Goal: Task Accomplishment & Management: Use online tool/utility

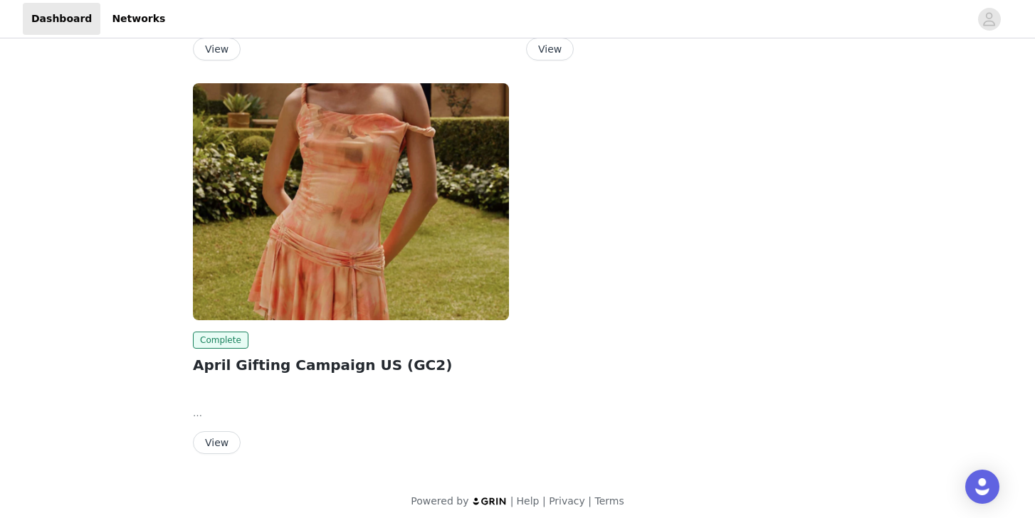
scroll to position [1170, 0]
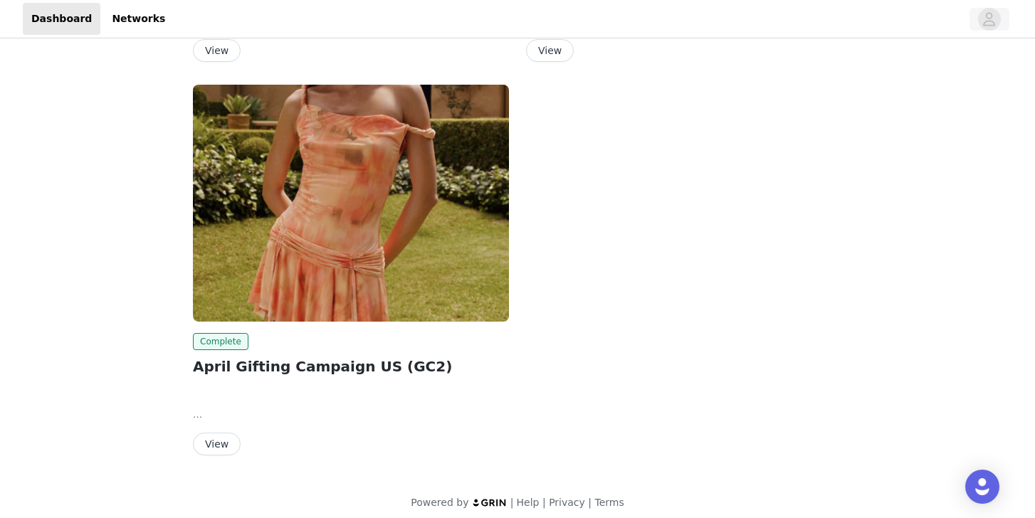
click at [987, 12] on icon "avatar" at bounding box center [990, 19] width 14 height 23
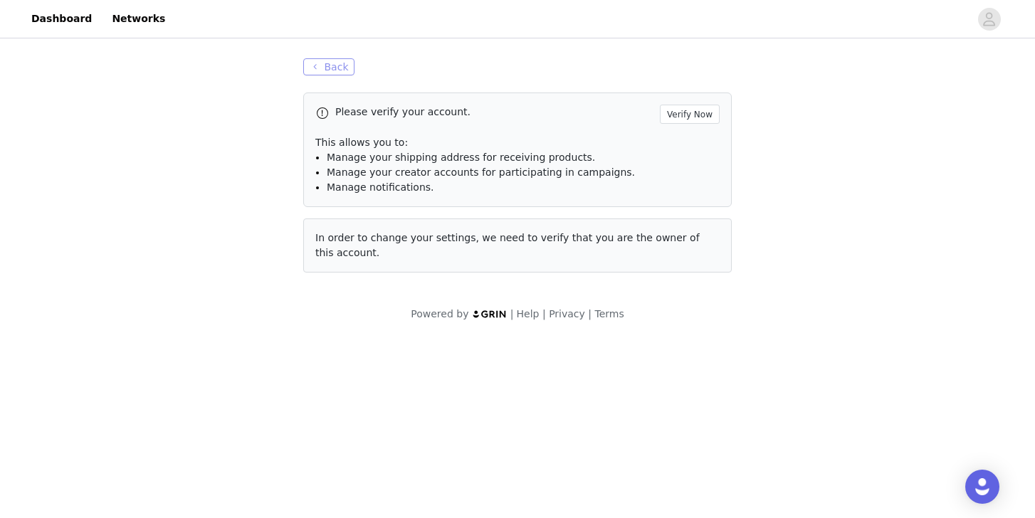
click at [320, 65] on button "Back" at bounding box center [328, 66] width 51 height 17
click at [1000, 11] on button "button" at bounding box center [990, 19] width 40 height 23
click at [994, 14] on icon "avatar" at bounding box center [990, 19] width 14 height 23
click at [330, 75] on button "Back" at bounding box center [328, 66] width 51 height 17
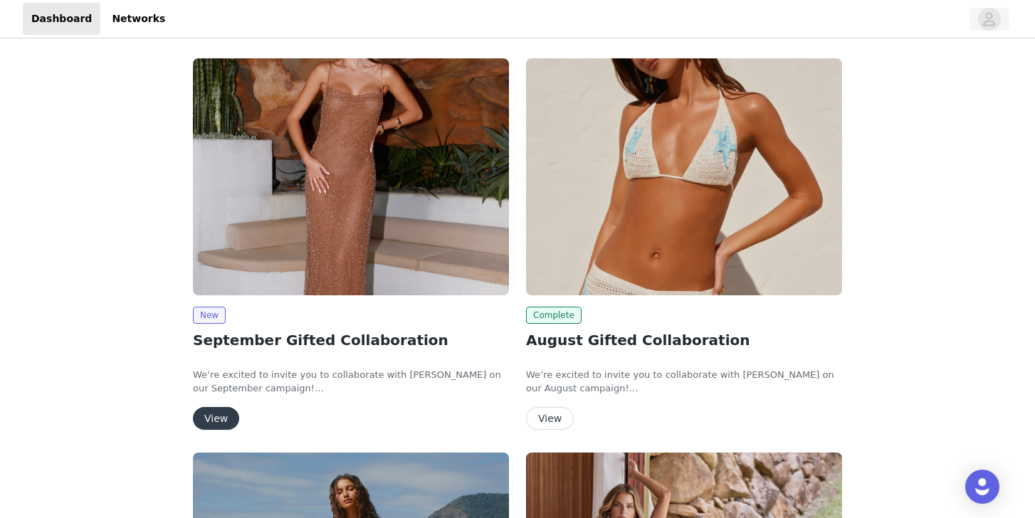
click at [991, 21] on icon "avatar" at bounding box center [990, 19] width 12 height 14
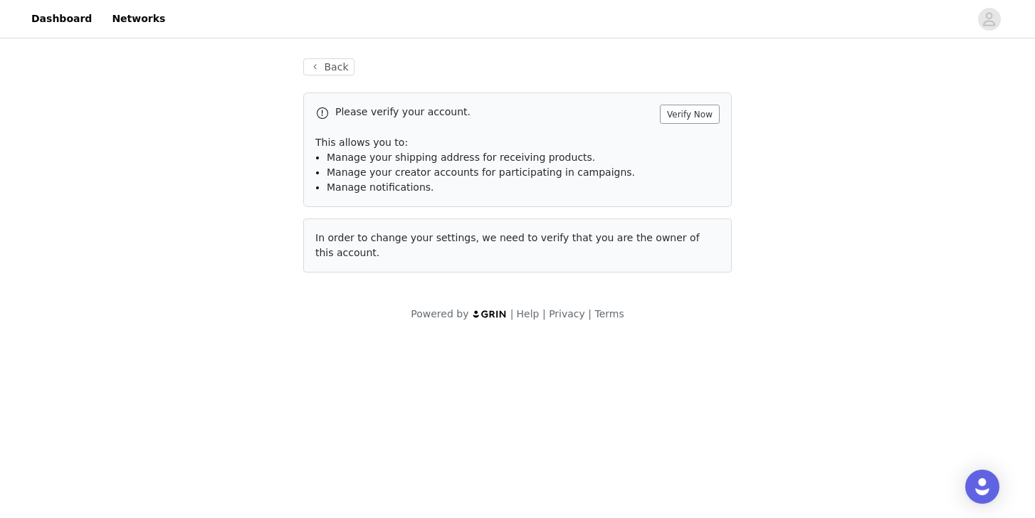
click at [695, 118] on button "Verify Now" at bounding box center [690, 114] width 60 height 19
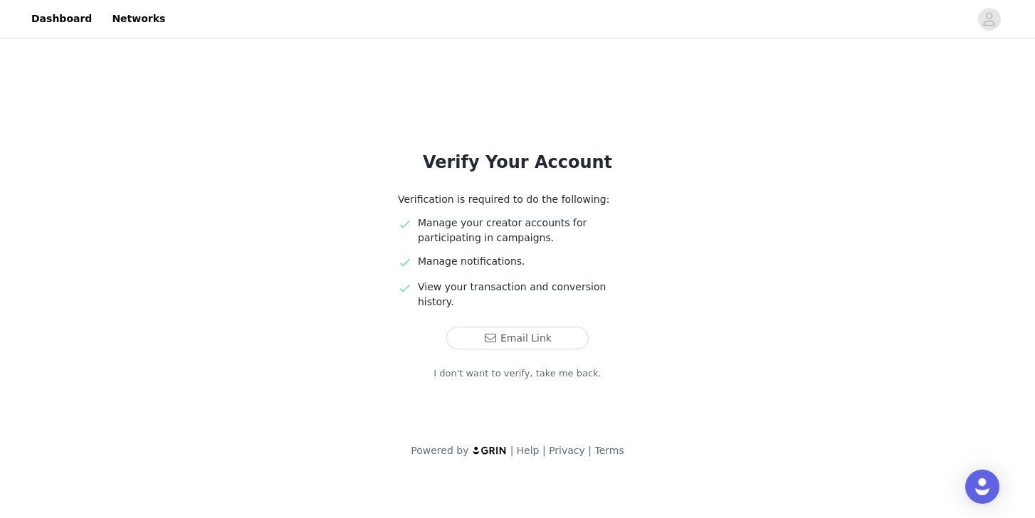
click at [504, 367] on link "I don't want to verify, take me back." at bounding box center [518, 374] width 168 height 14
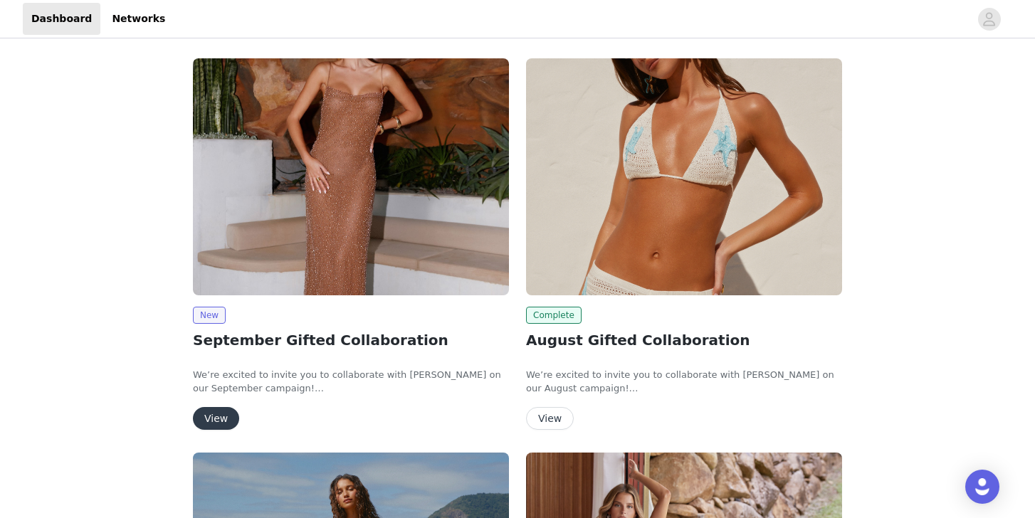
click at [222, 413] on button "View" at bounding box center [216, 418] width 46 height 23
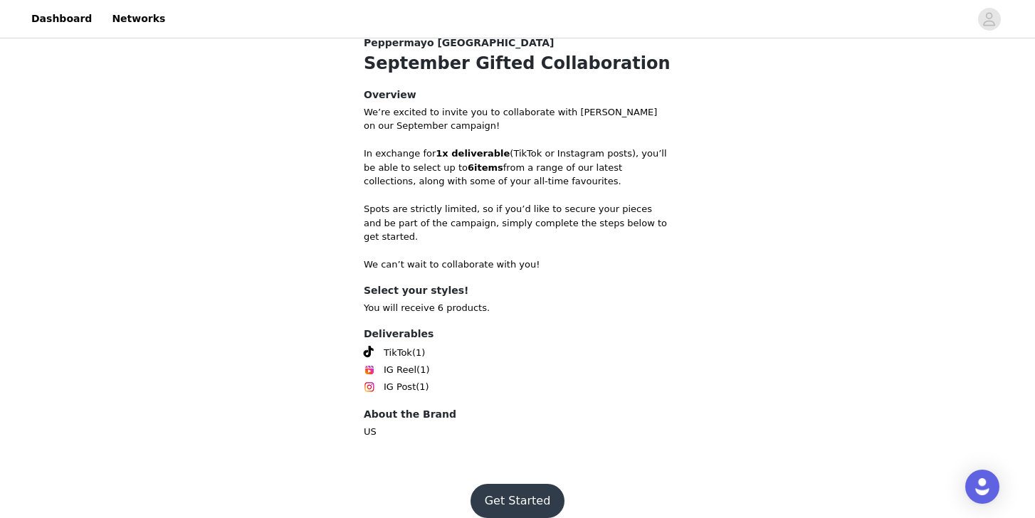
scroll to position [557, 0]
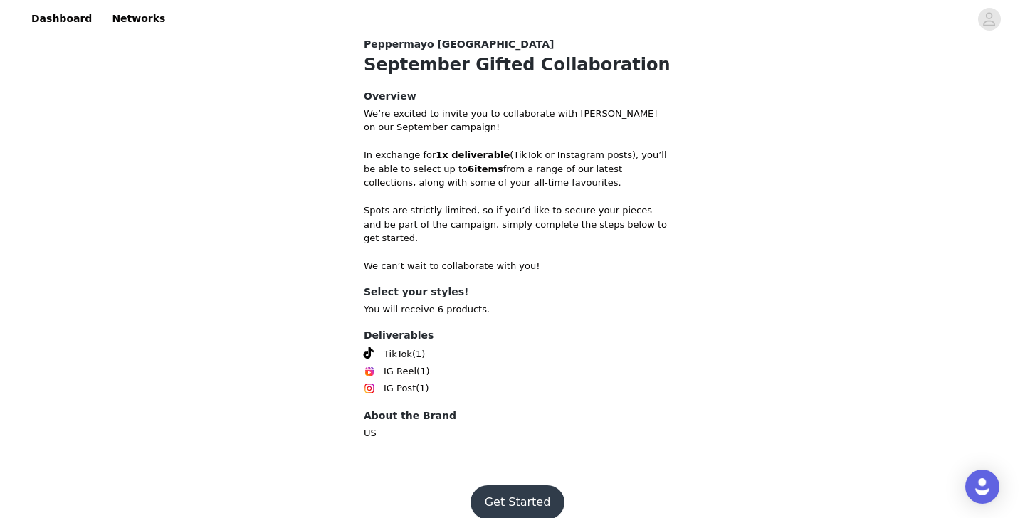
click at [492, 486] on button "Get Started" at bounding box center [518, 503] width 95 height 34
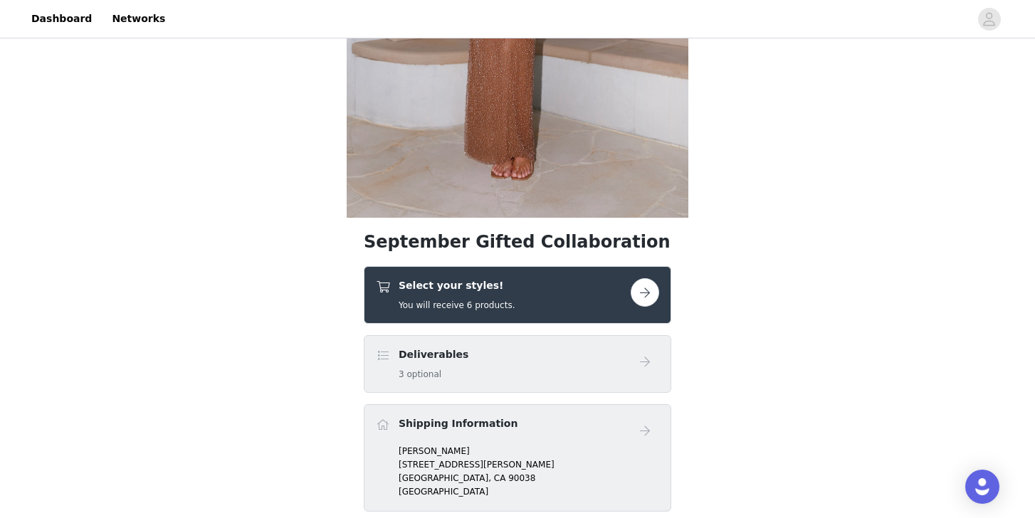
scroll to position [510, 0]
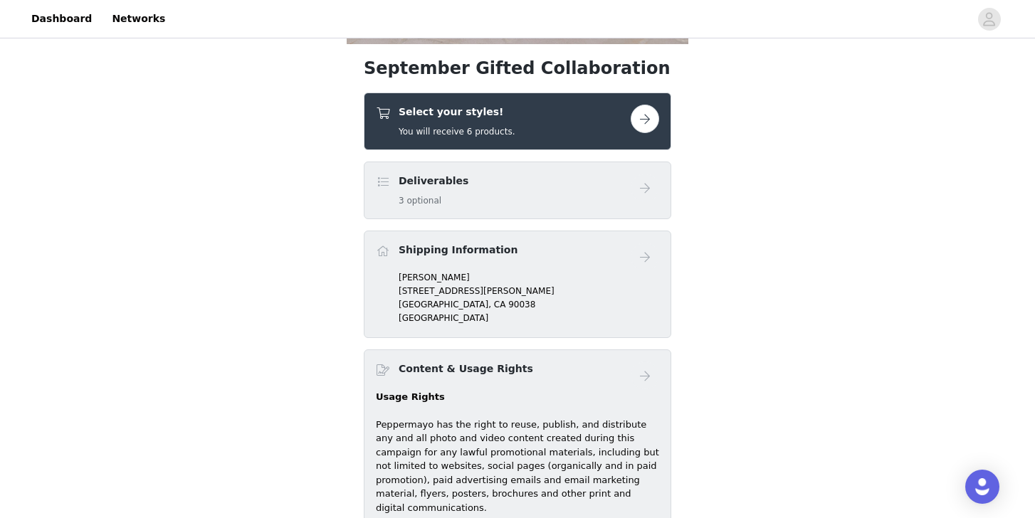
click at [647, 117] on button "button" at bounding box center [645, 119] width 28 height 28
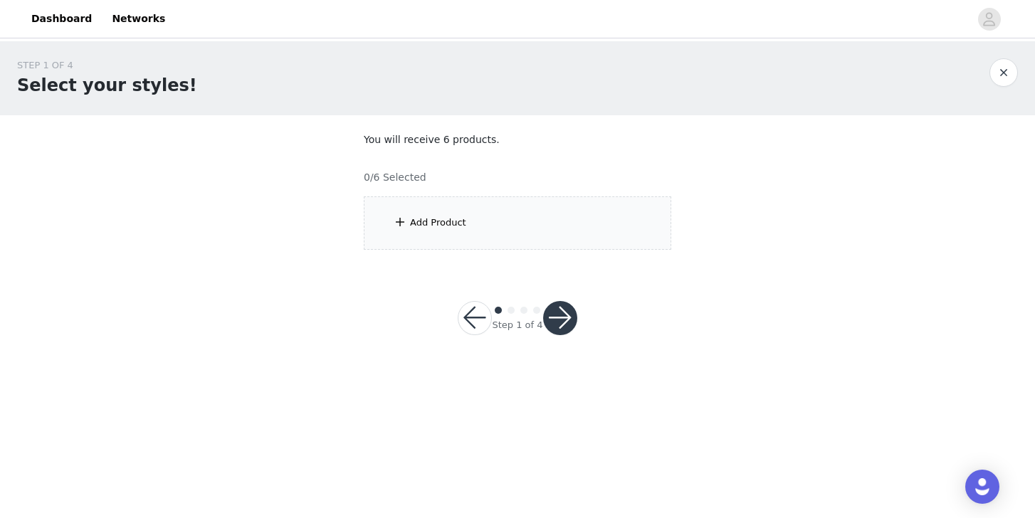
click at [554, 213] on div "Add Product" at bounding box center [518, 223] width 308 height 53
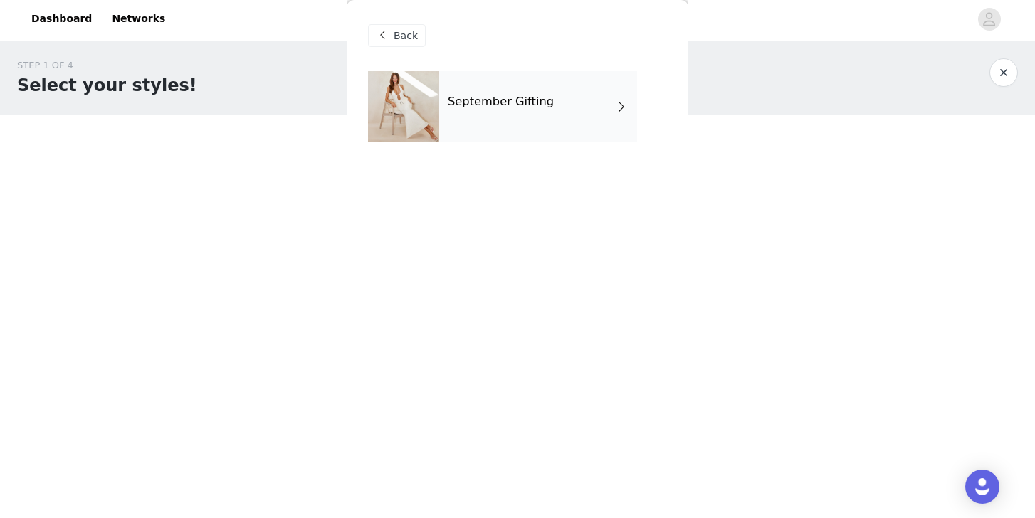
click at [545, 121] on div "September Gifting" at bounding box center [538, 106] width 198 height 71
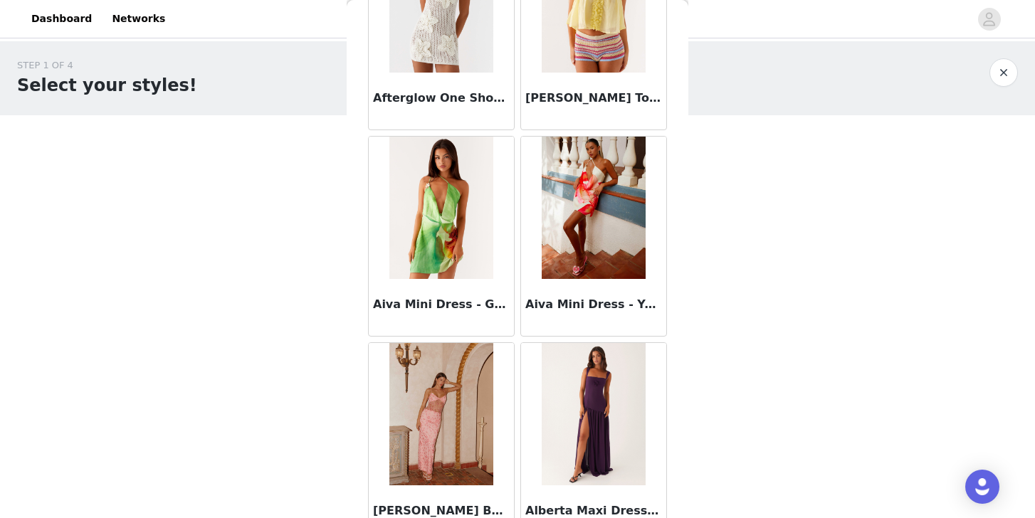
scroll to position [1070, 0]
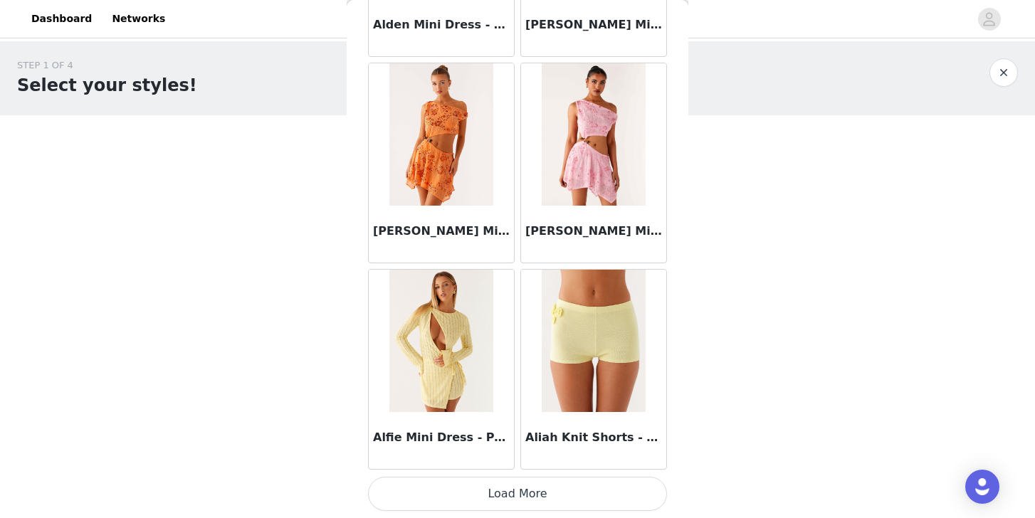
click at [481, 496] on button "Load More" at bounding box center [517, 494] width 299 height 34
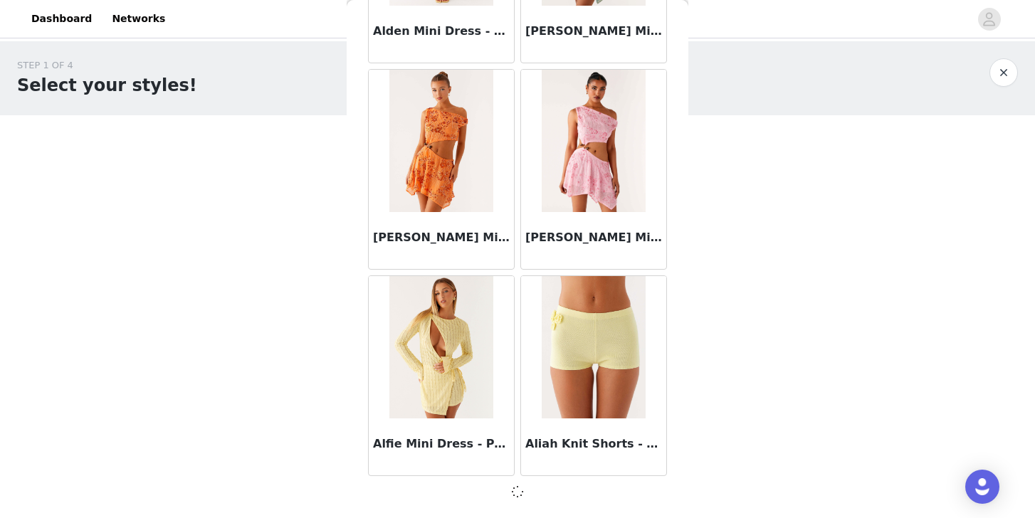
scroll to position [0, 0]
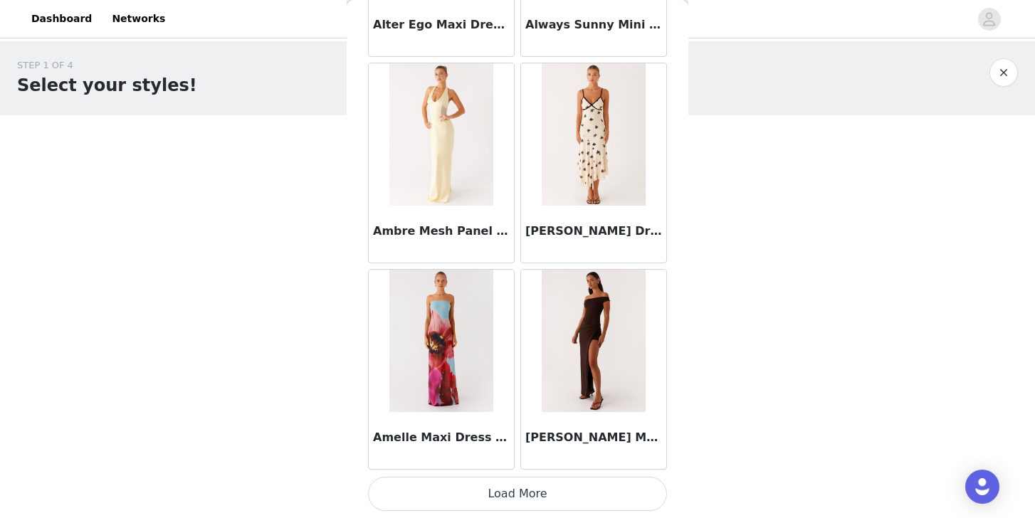
click at [500, 501] on button "Load More" at bounding box center [517, 494] width 299 height 34
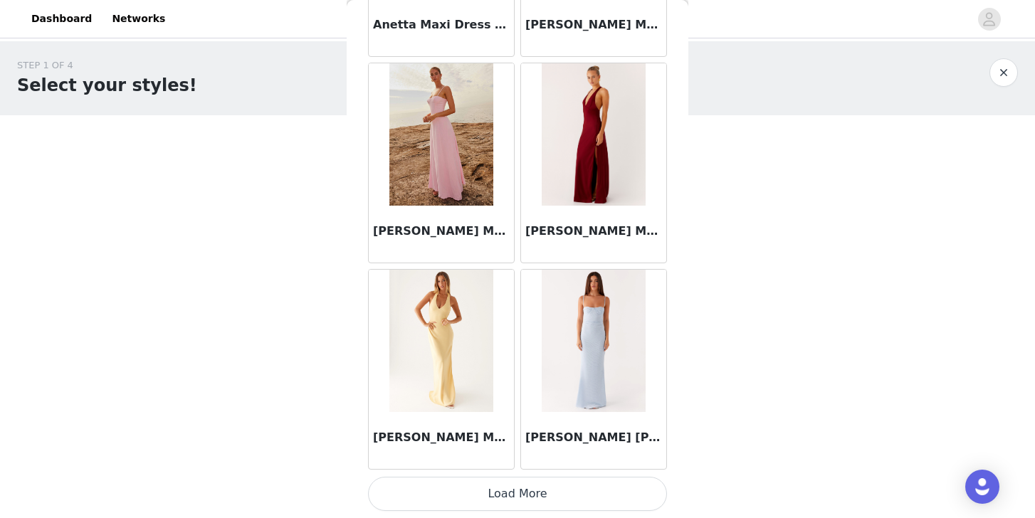
click at [497, 493] on button "Load More" at bounding box center [517, 494] width 299 height 34
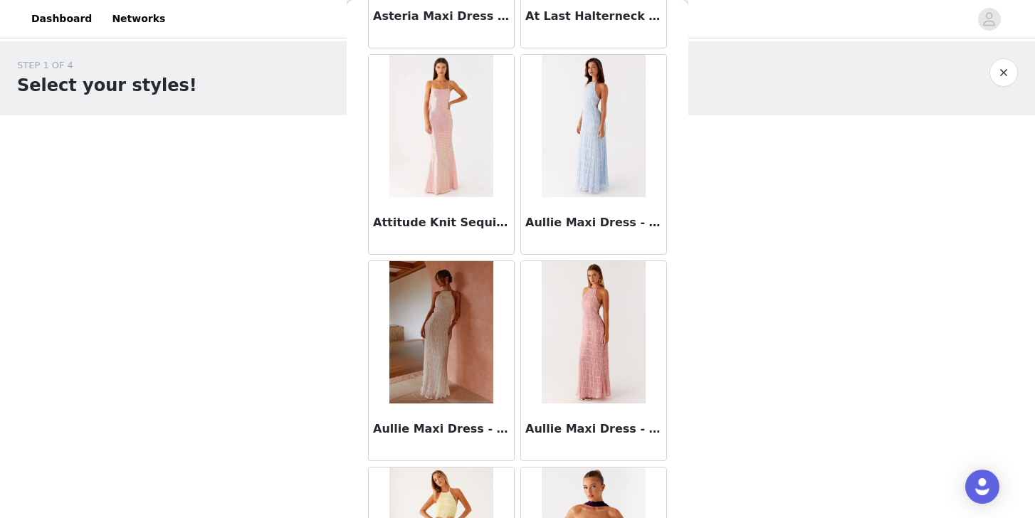
scroll to position [7857, 0]
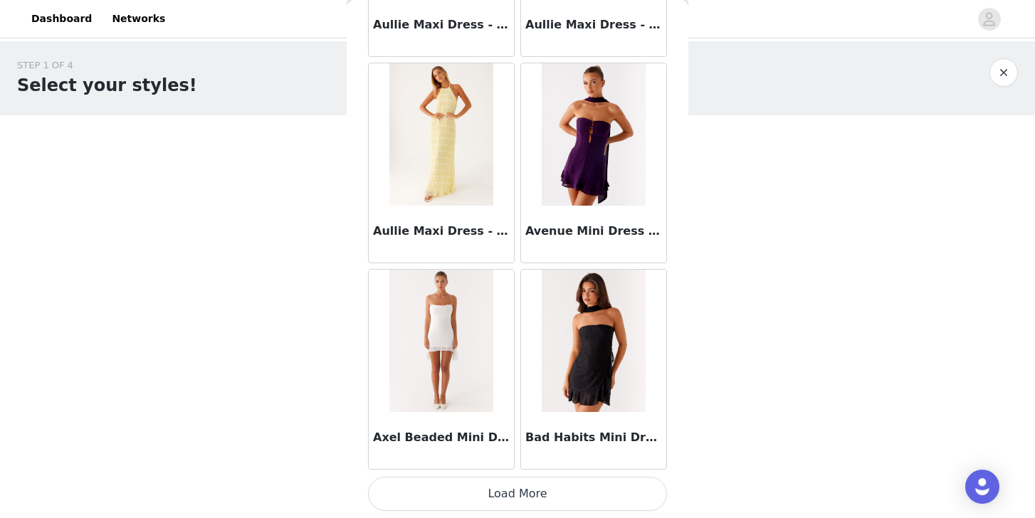
click at [407, 501] on button "Load More" at bounding box center [517, 494] width 299 height 34
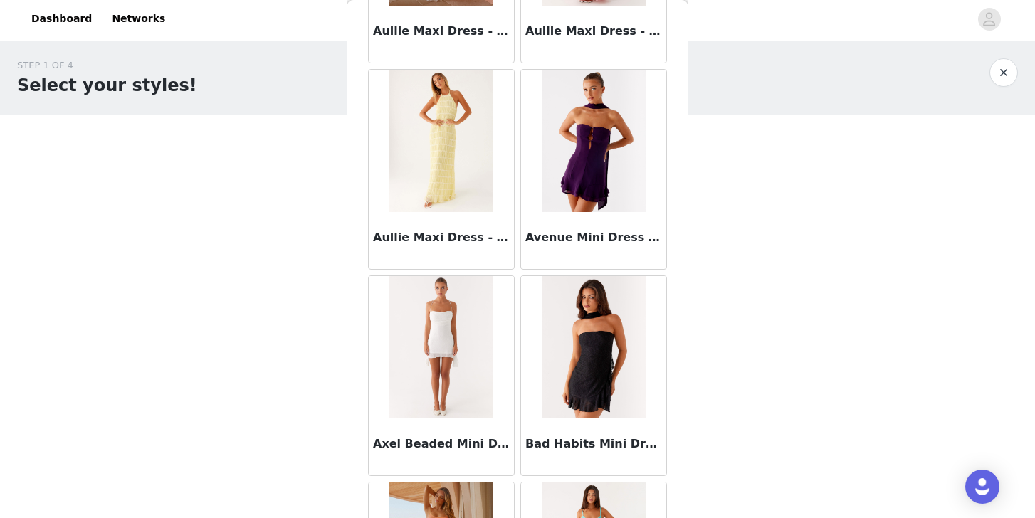
scroll to position [0, 0]
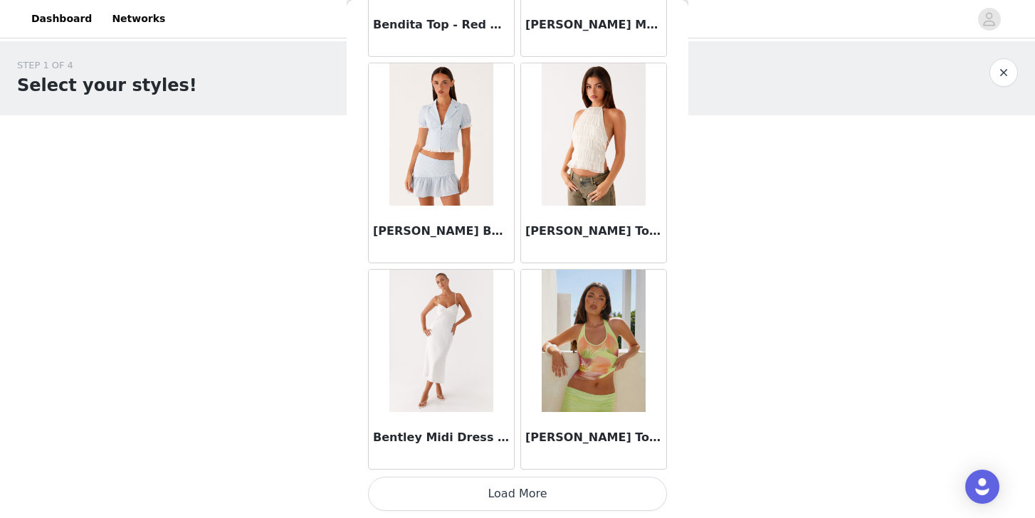
click at [414, 511] on button "Load More" at bounding box center [517, 494] width 299 height 34
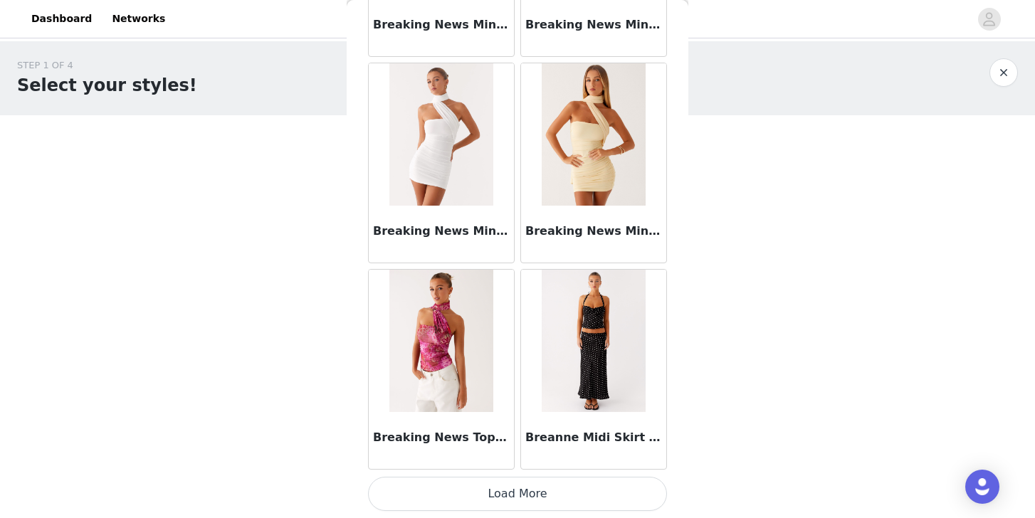
click at [456, 490] on button "Load More" at bounding box center [517, 494] width 299 height 34
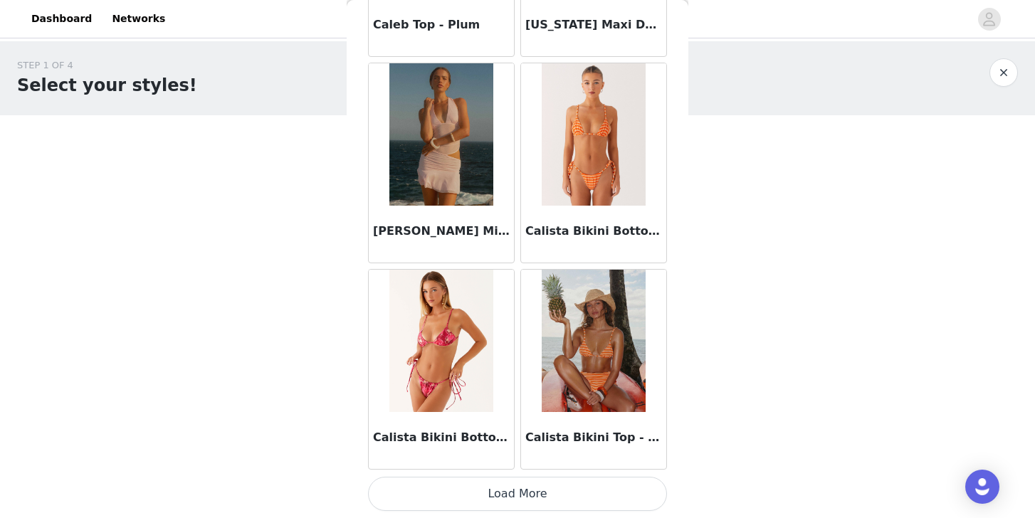
click at [458, 468] on div "Calista Bikini Bottoms - Orchid Pink" at bounding box center [441, 440] width 145 height 57
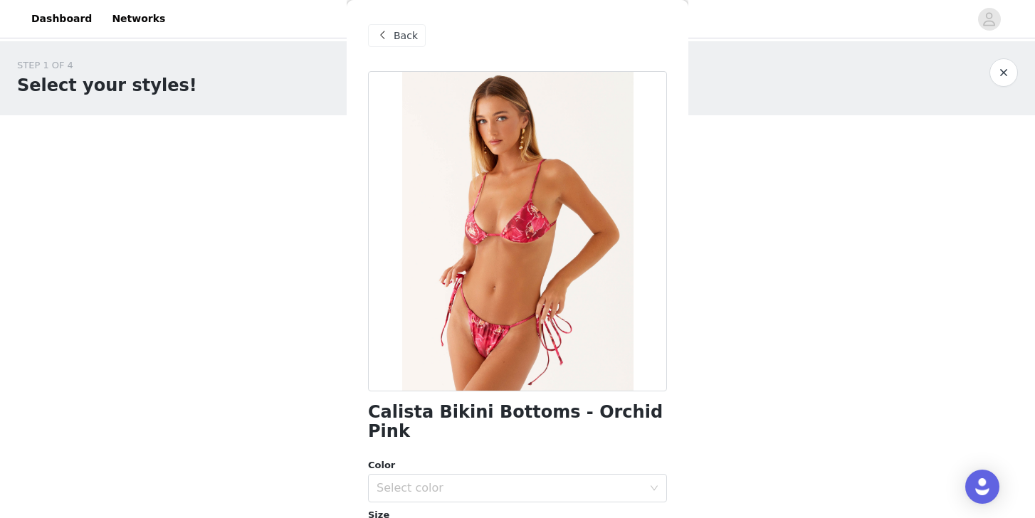
click at [398, 30] on span "Back" at bounding box center [406, 35] width 24 height 15
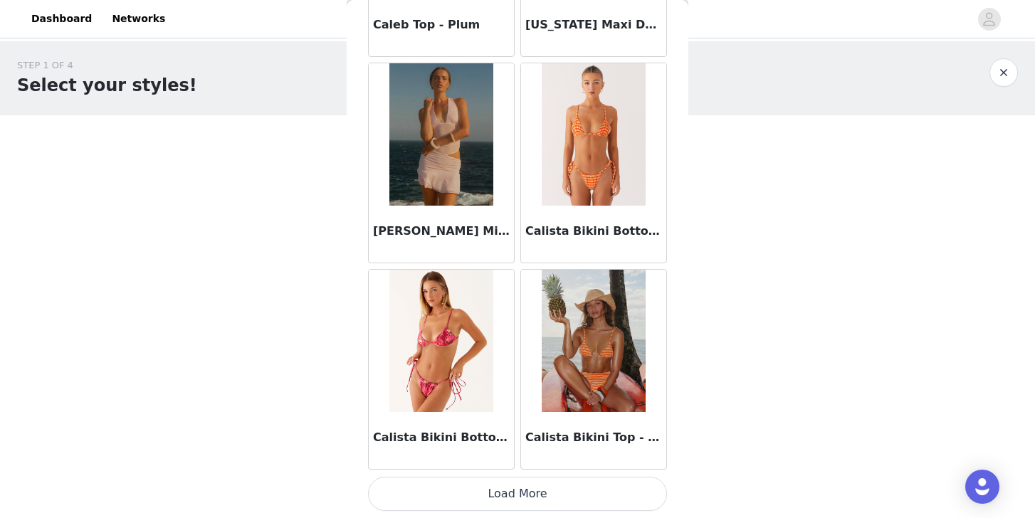
click at [439, 496] on button "Load More" at bounding box center [517, 494] width 299 height 34
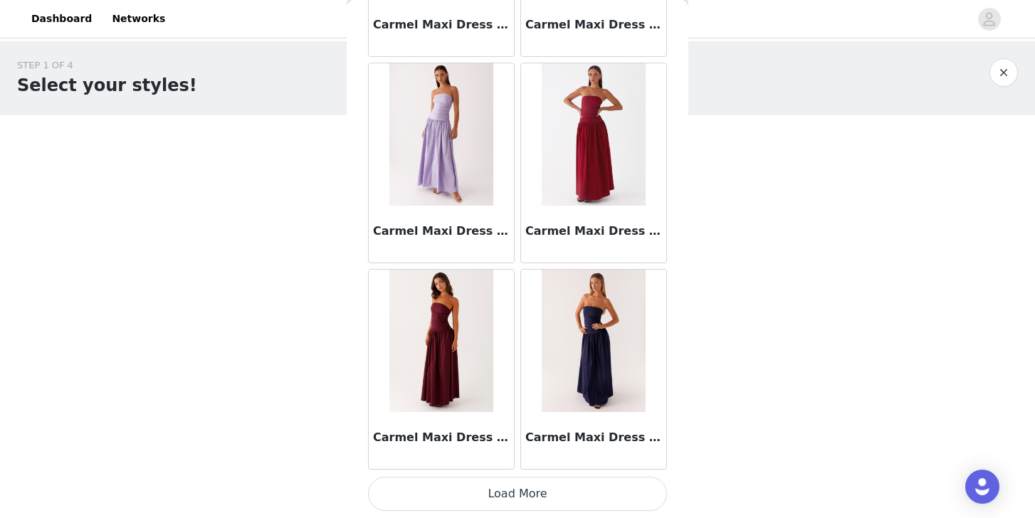
click at [439, 488] on button "Load More" at bounding box center [517, 494] width 299 height 34
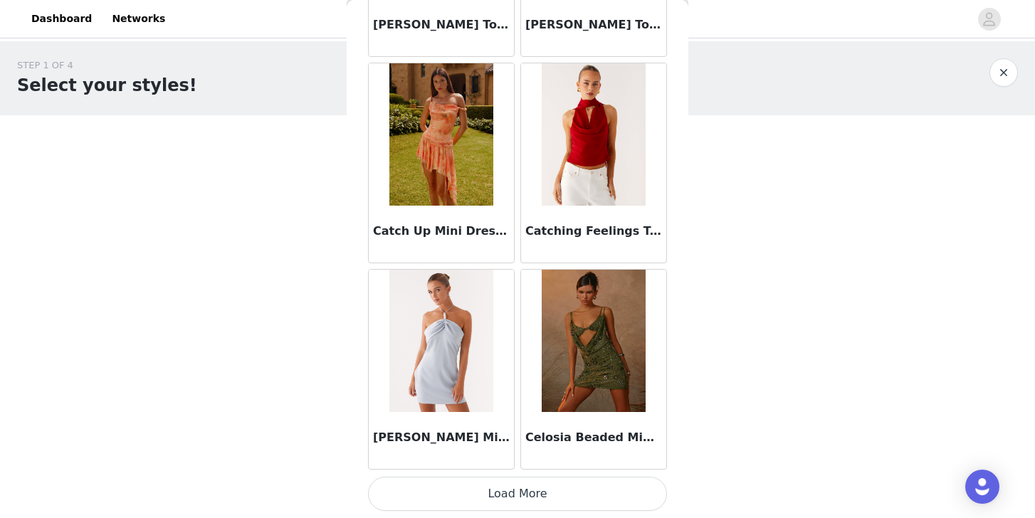
scroll to position [18177, 0]
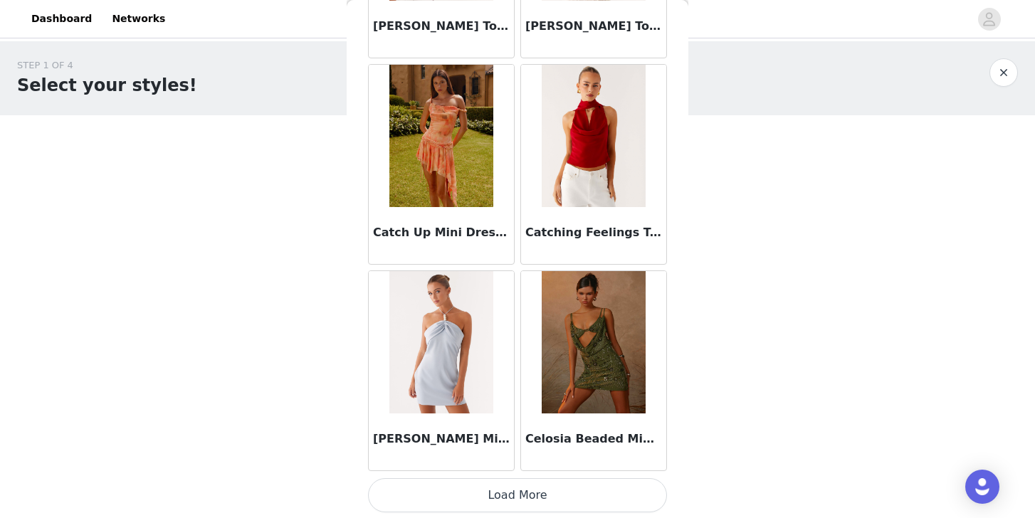
click at [440, 489] on button "Load More" at bounding box center [517, 496] width 299 height 34
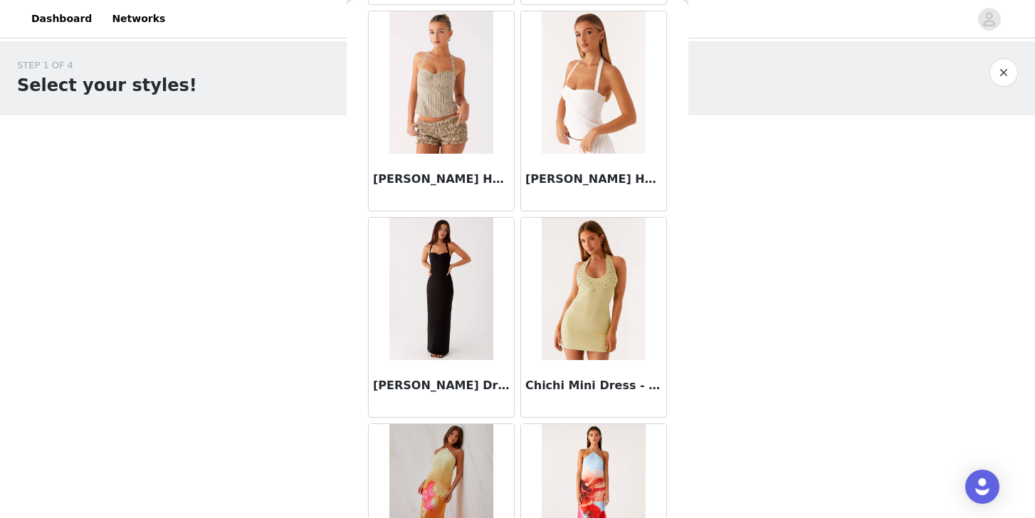
scroll to position [19874, 0]
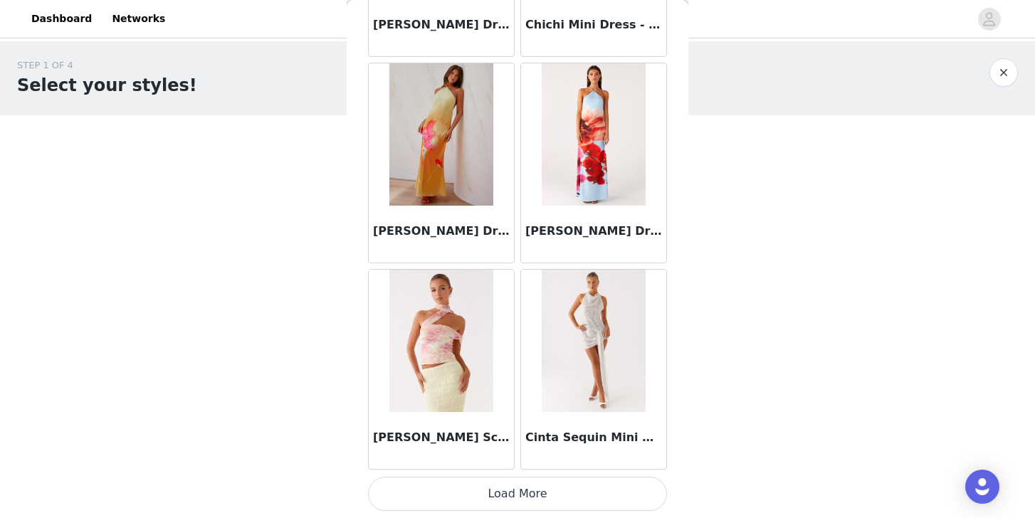
click at [467, 488] on button "Load More" at bounding box center [517, 494] width 299 height 34
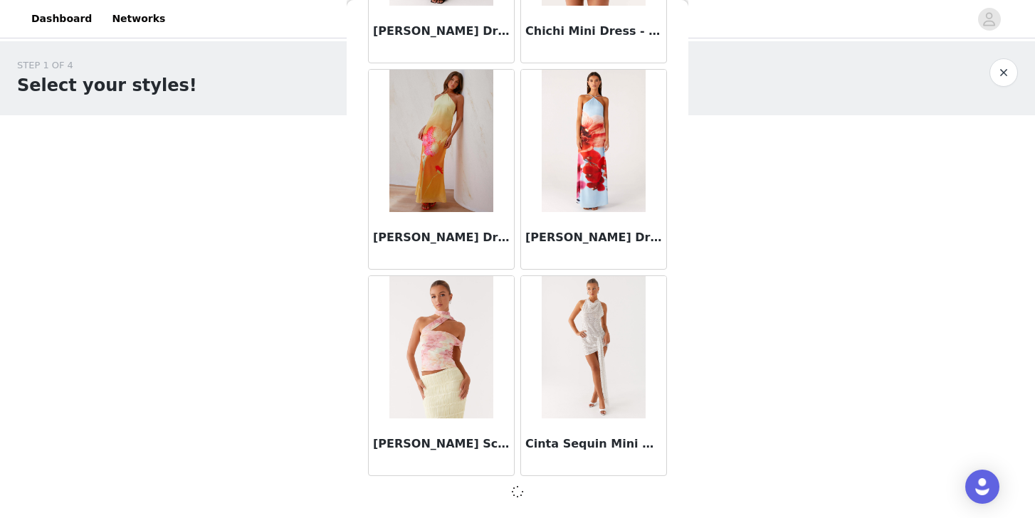
scroll to position [0, 0]
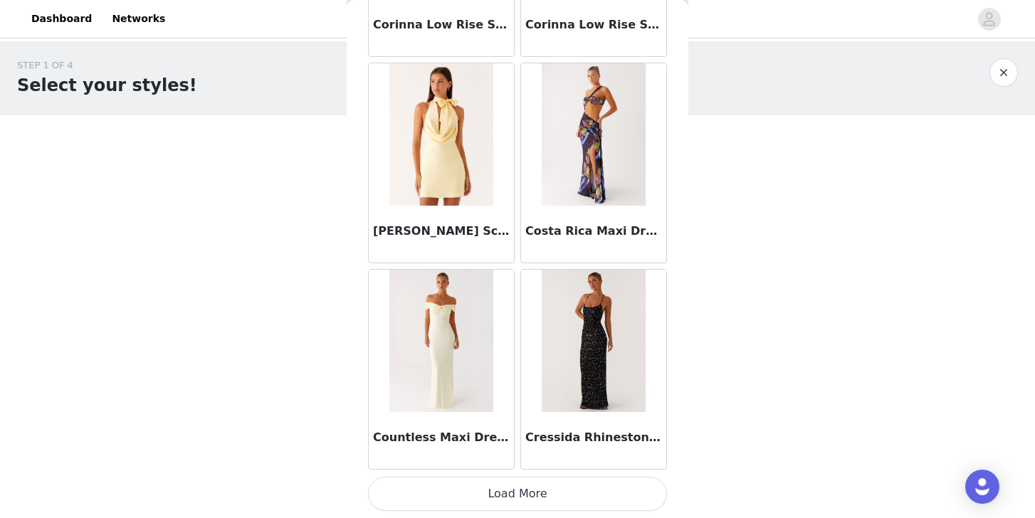
click at [467, 488] on button "Load More" at bounding box center [517, 494] width 299 height 34
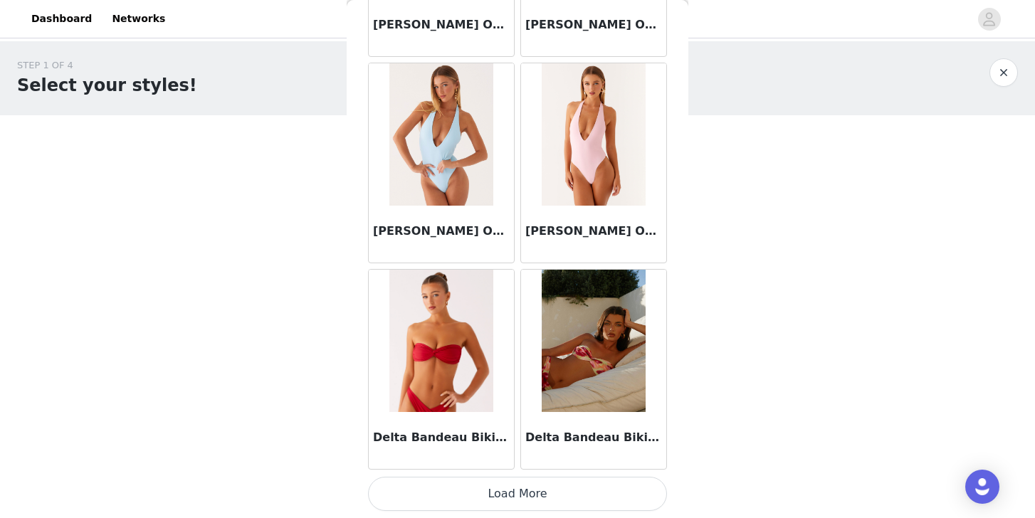
click at [467, 488] on button "Load More" at bounding box center [517, 494] width 299 height 34
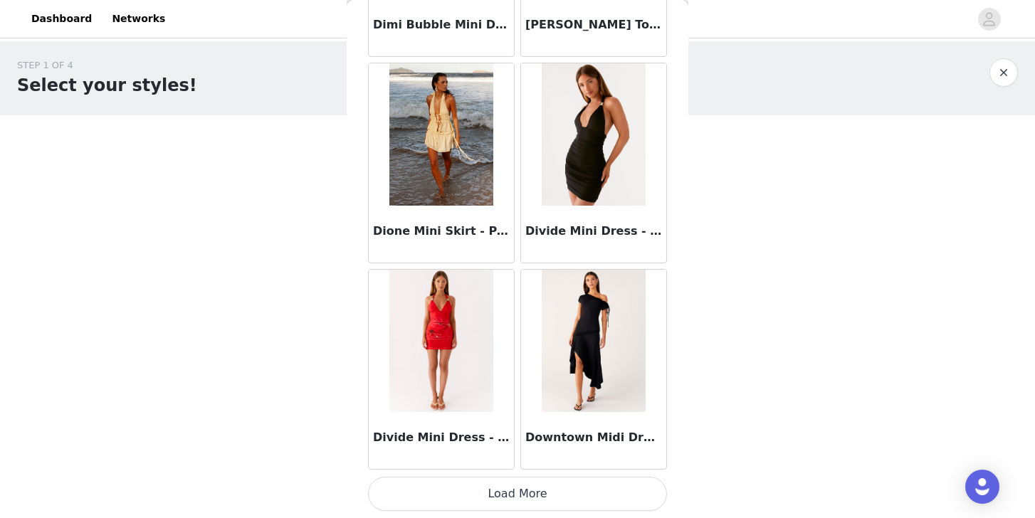
click at [465, 500] on button "Load More" at bounding box center [517, 494] width 299 height 34
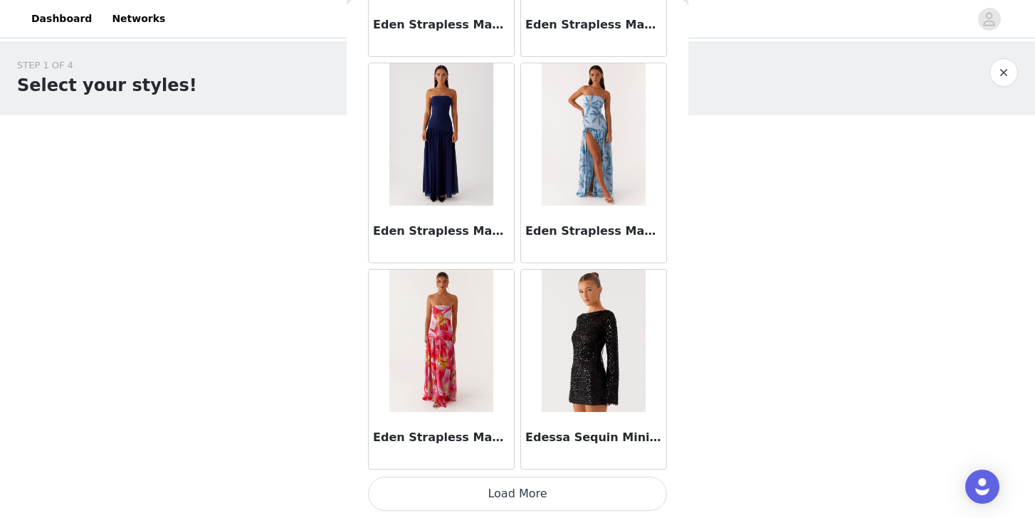
click at [461, 486] on button "Load More" at bounding box center [517, 494] width 299 height 34
